Goal: Information Seeking & Learning: Find specific fact

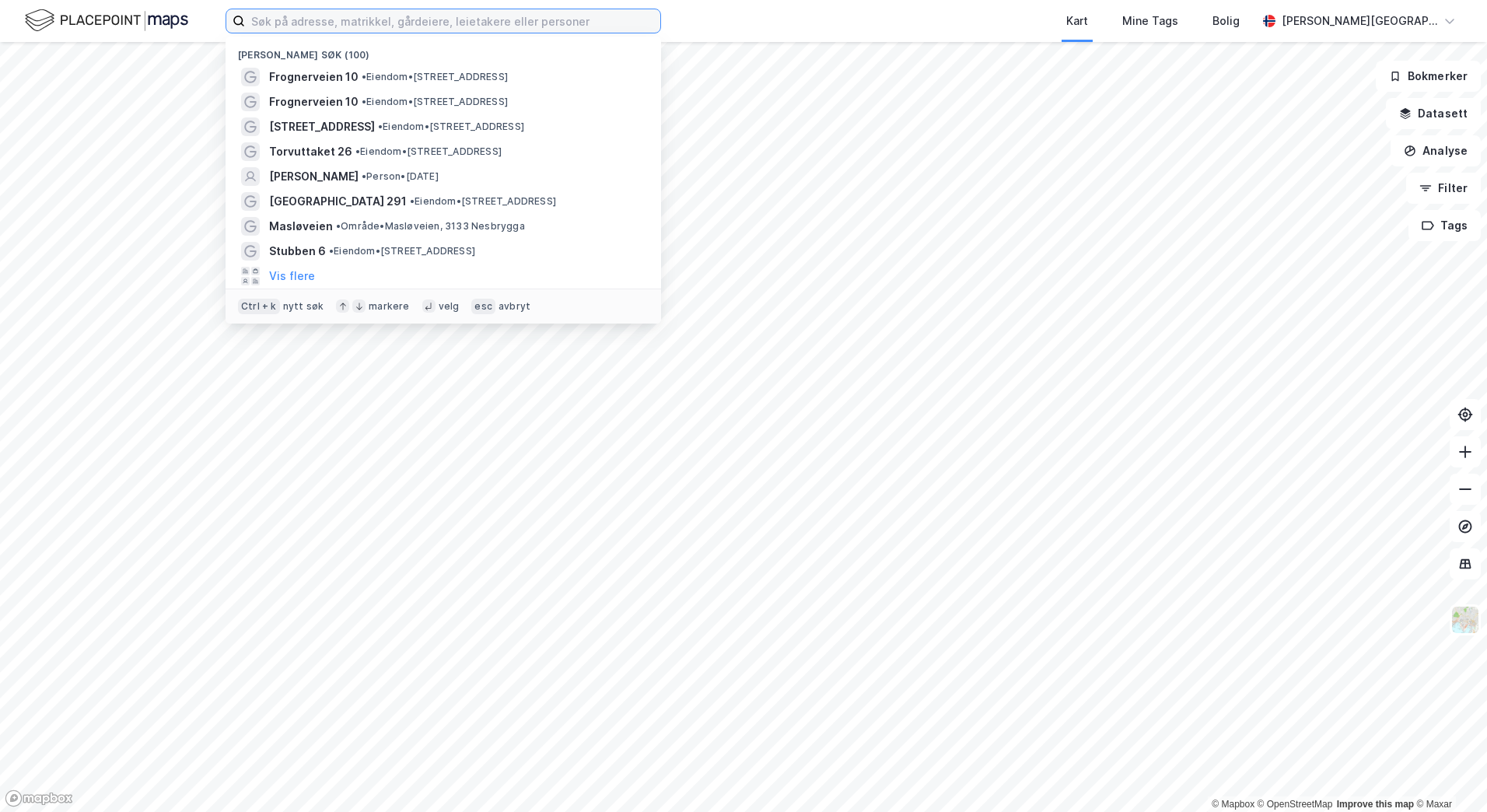
click at [504, 16] on input at bounding box center [453, 21] width 416 height 24
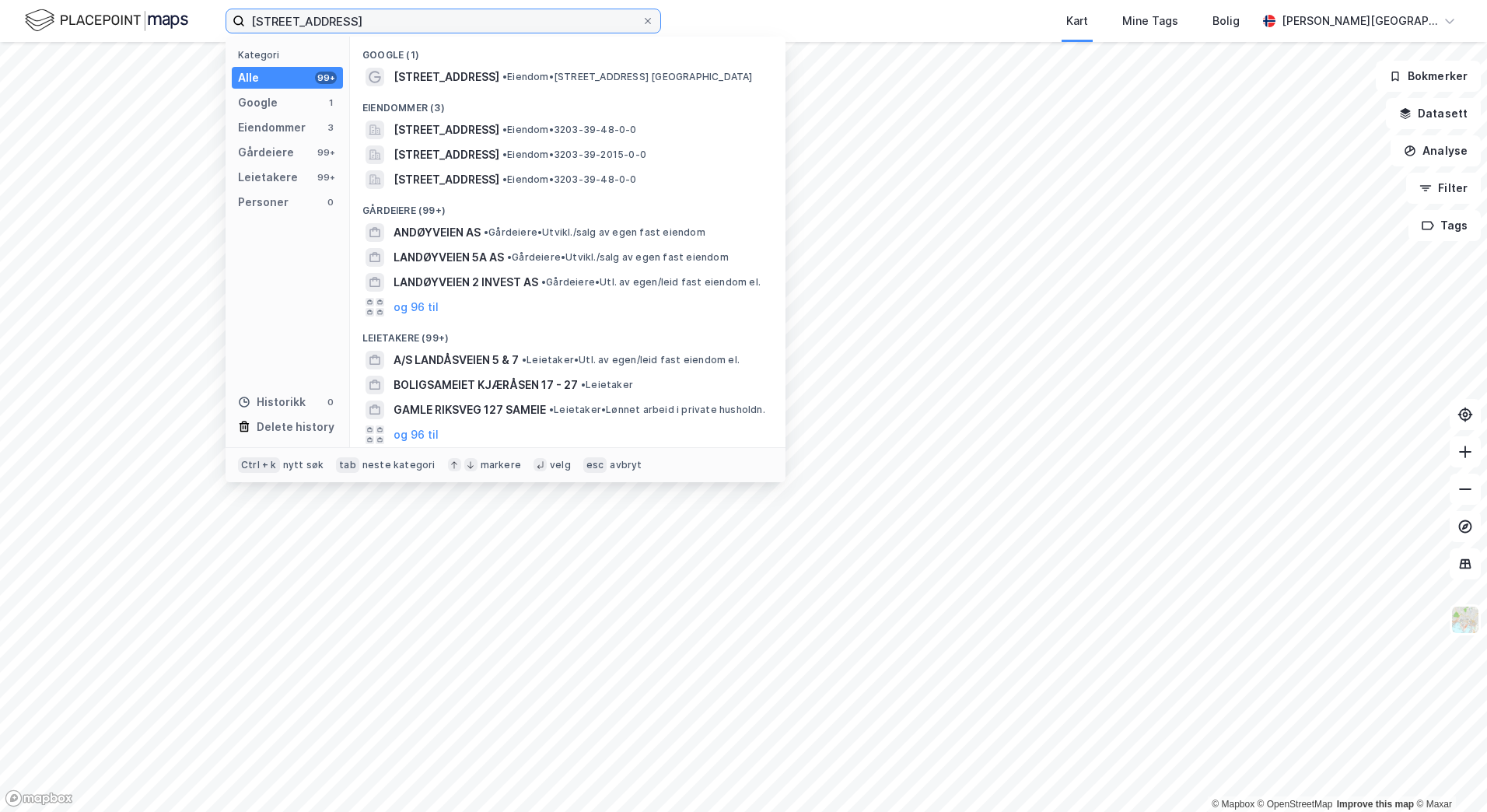
type input "[STREET_ADDRESS]"
click at [514, 93] on div "Eiendommer (3)" at bounding box center [568, 103] width 435 height 28
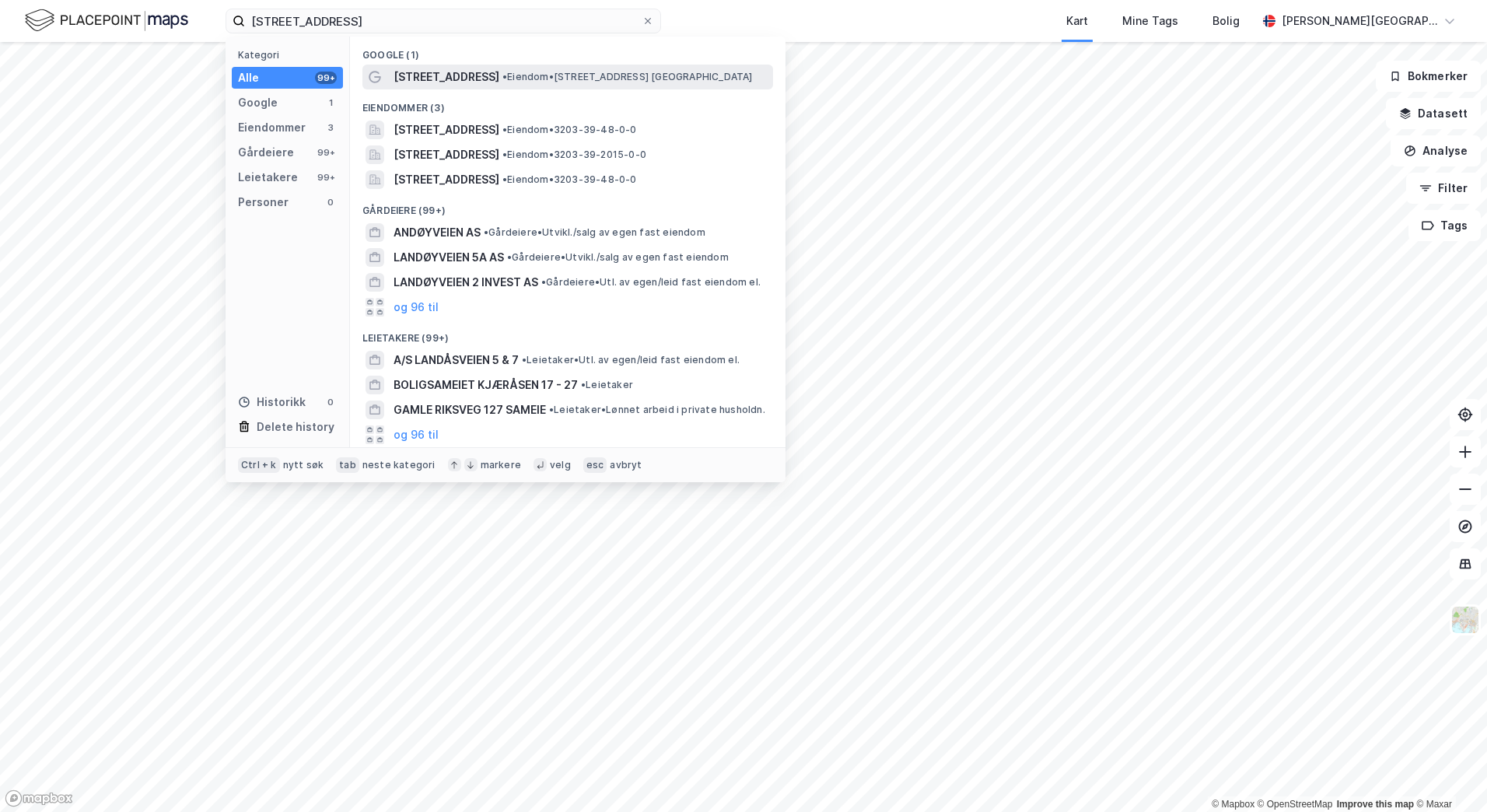
click at [512, 88] on div "[STREET_ADDRESS] • Eiendom • [STREET_ADDRESS] [GEOGRAPHIC_DATA]" at bounding box center [567, 76] width 411 height 25
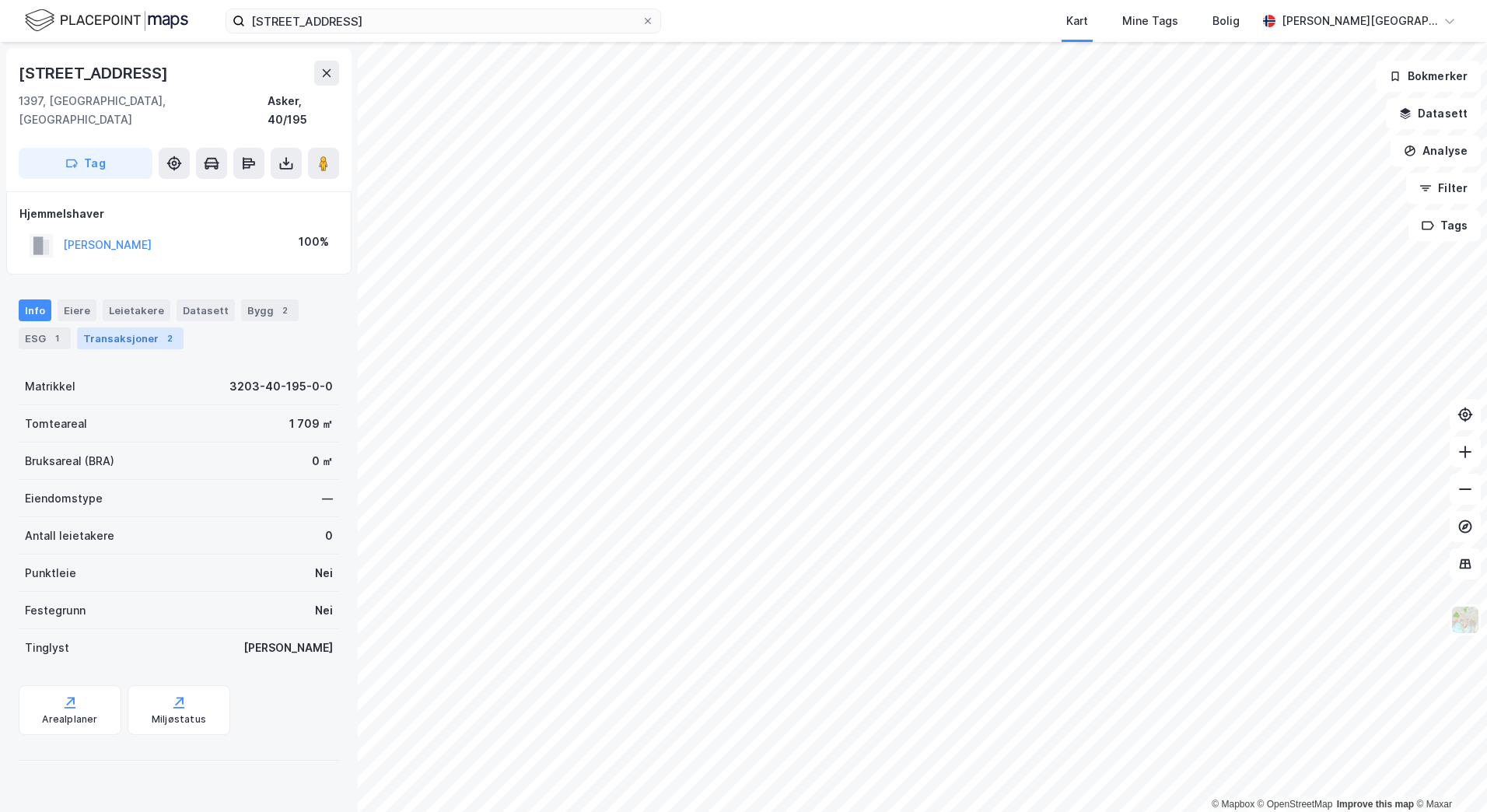
click at [138, 328] on div "Transaksjoner 2" at bounding box center [131, 338] width 107 height 22
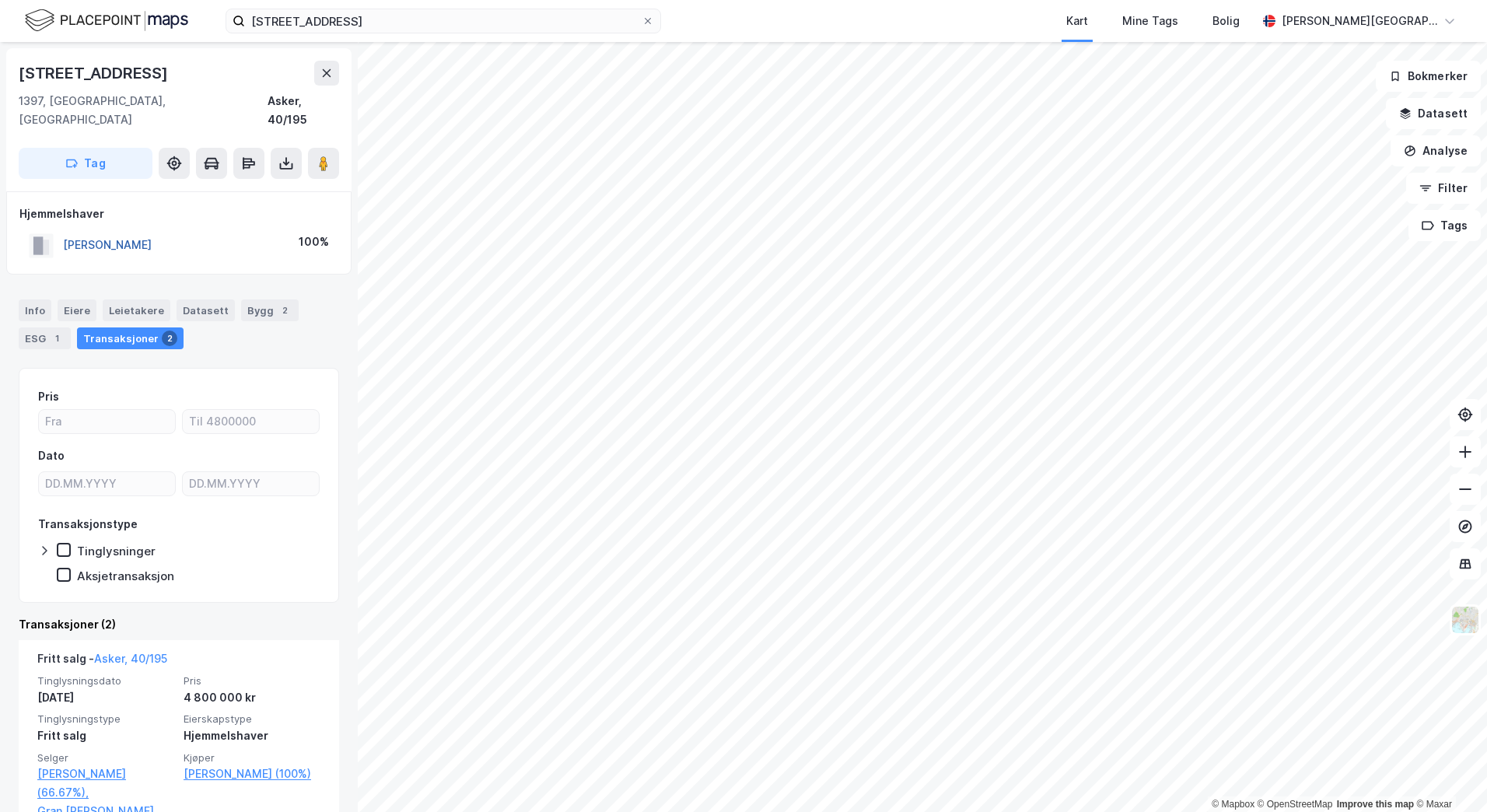
click at [0, 0] on button "[PERSON_NAME]" at bounding box center [0, 0] width 0 height 0
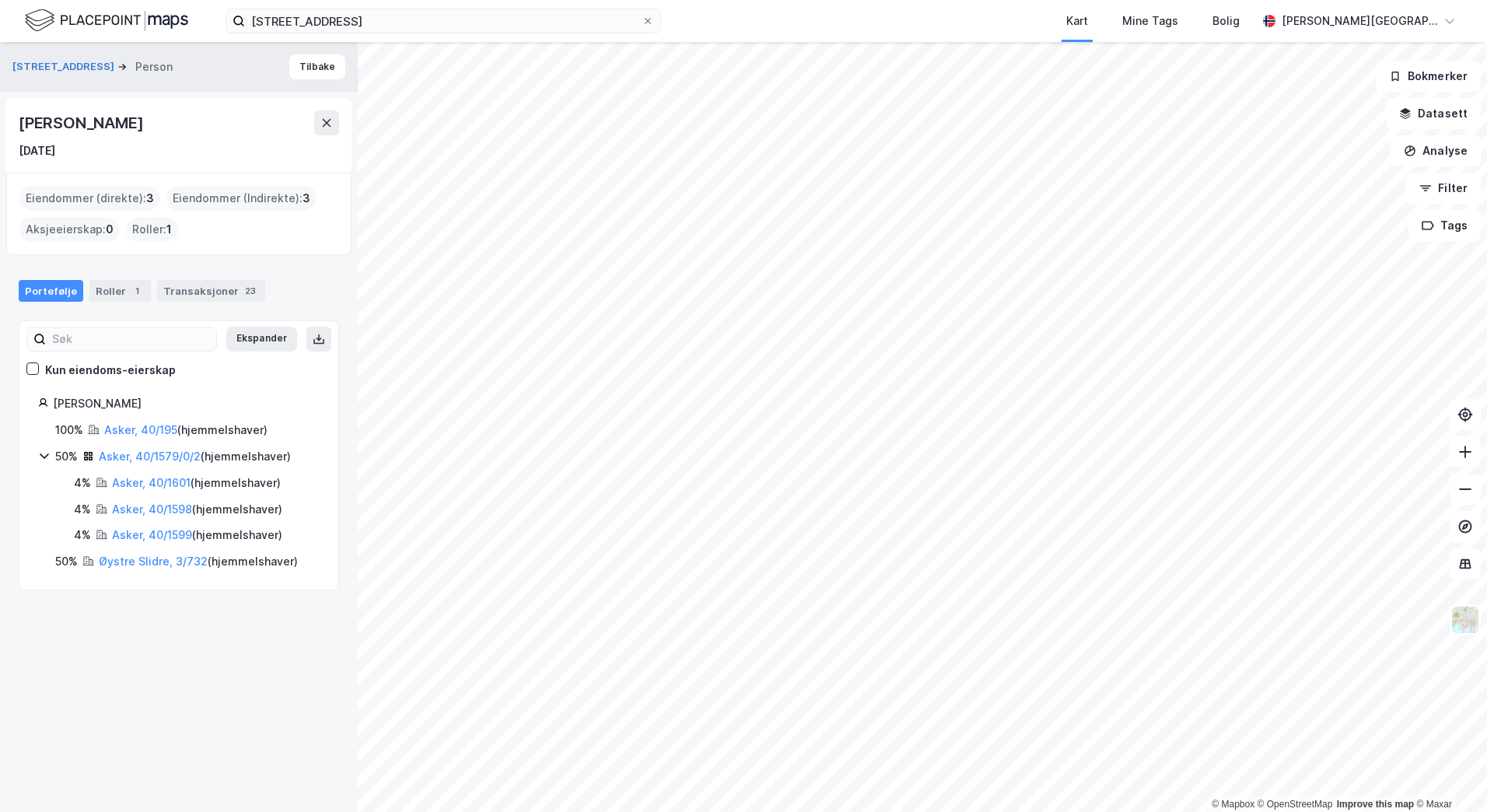
click at [83, 115] on div "[PERSON_NAME]" at bounding box center [82, 123] width 128 height 25
